Goal: Information Seeking & Learning: Learn about a topic

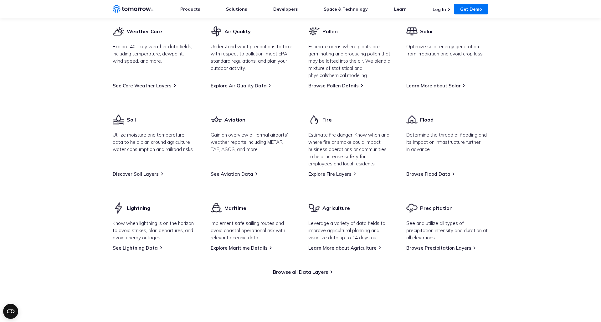
scroll to position [805, 0]
click at [303, 276] on link "Browse all Data Layers" at bounding box center [300, 272] width 55 height 6
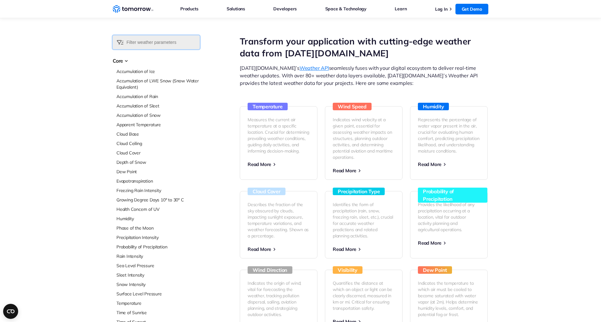
click at [150, 41] on input "text" at bounding box center [156, 42] width 87 height 14
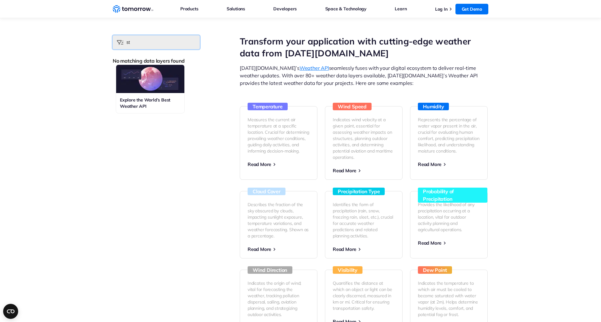
type input "s"
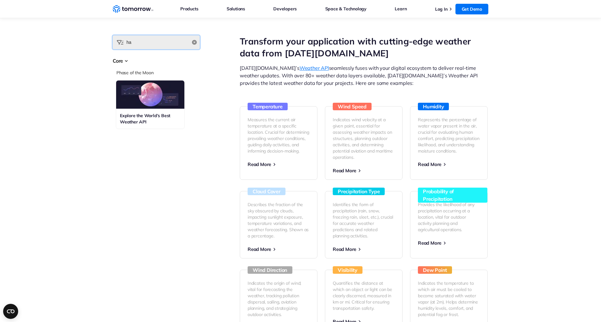
type input "h"
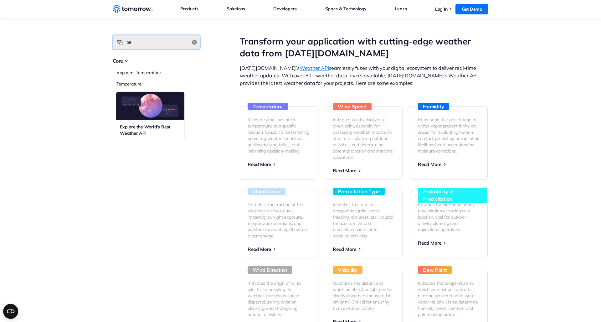
type input "p"
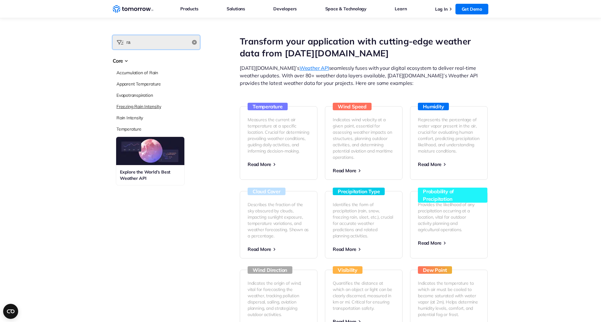
type input "ra"
click at [124, 108] on link "Freezing Rain Intensity" at bounding box center [138, 107] width 44 height 6
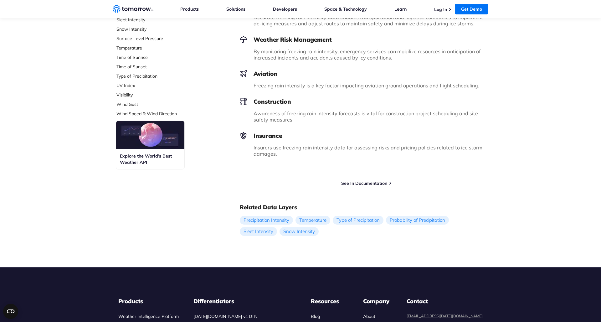
scroll to position [267, 0]
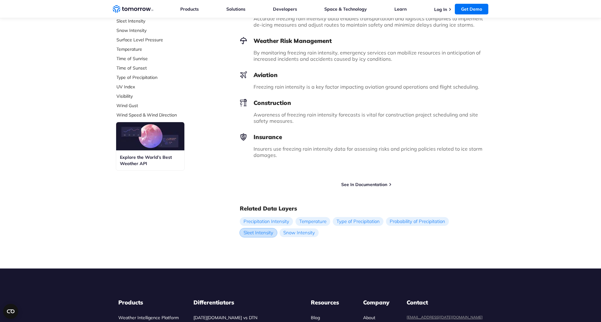
click at [259, 228] on link "Sleet Intensity" at bounding box center [258, 232] width 37 height 9
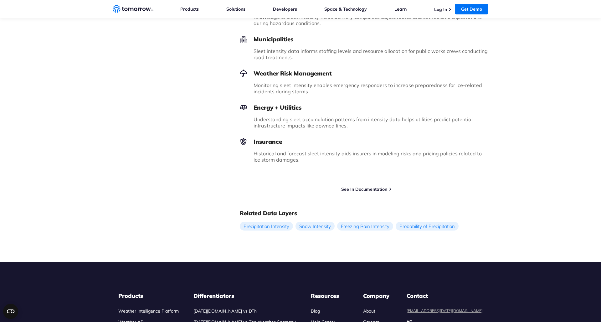
scroll to position [608, 0]
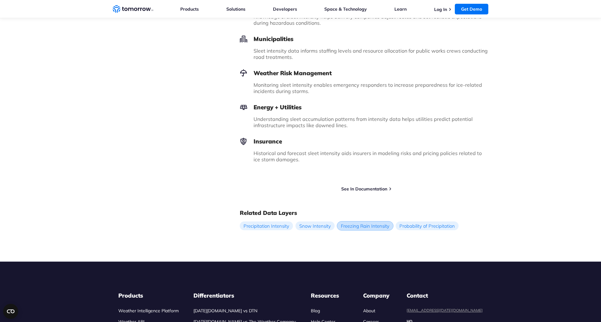
click at [354, 227] on link "Freezing Rain Intensity" at bounding box center [365, 225] width 56 height 9
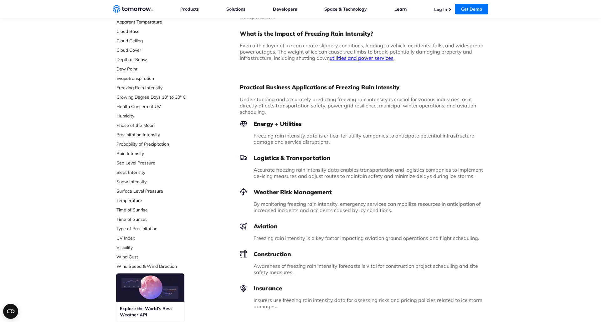
scroll to position [113, 0]
